Goal: Check status: Check status

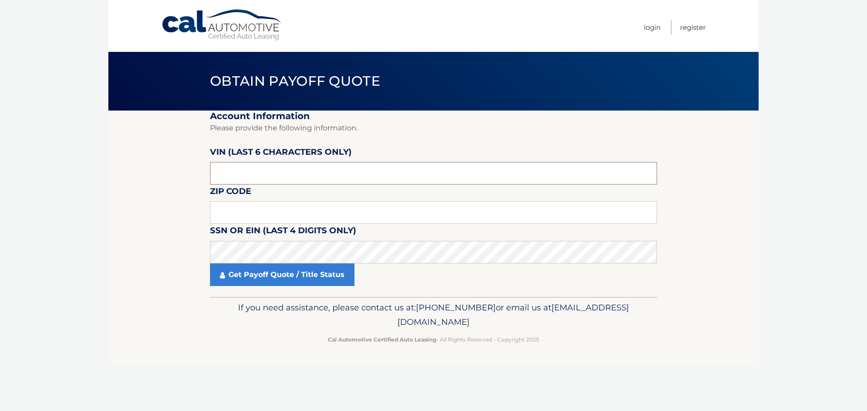
drag, startPoint x: 276, startPoint y: 170, endPoint x: 70, endPoint y: 165, distance: 206.4
click at [79, 165] on body "Cal Automotive Menu Login Register Obtain Payoff Quote" at bounding box center [433, 205] width 867 height 411
click at [292, 184] on input "text" at bounding box center [433, 173] width 447 height 23
drag, startPoint x: 291, startPoint y: 177, endPoint x: 135, endPoint y: 171, distance: 156.4
click at [142, 172] on section "Account Information Please provide the following information. [PERSON_NAME] (la…" at bounding box center [433, 204] width 650 height 187
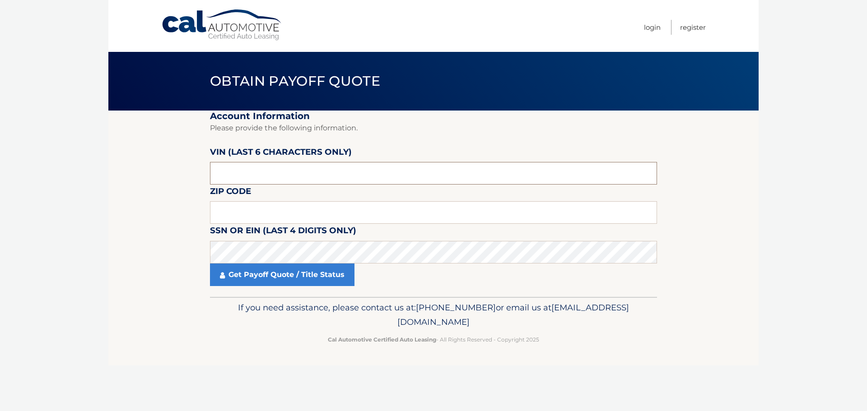
paste input "097787"
type input "097787"
click at [227, 214] on input "text" at bounding box center [433, 212] width 447 height 23
type input "07727"
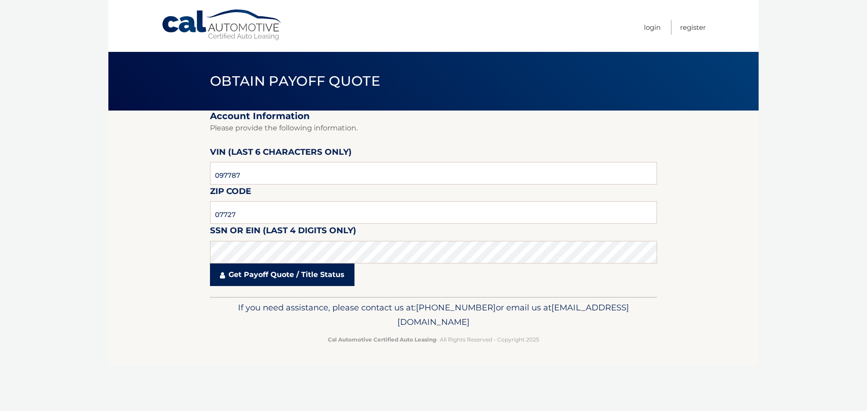
click at [306, 283] on link "Get Payoff Quote / Title Status" at bounding box center [282, 275] width 145 height 23
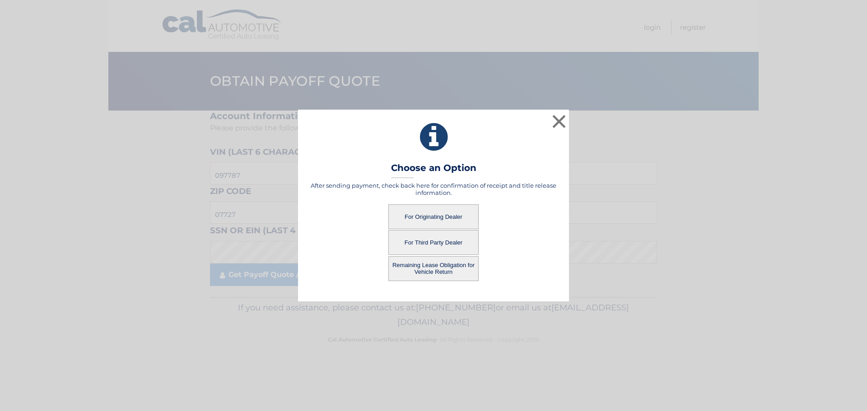
click at [440, 218] on button "For Originating Dealer" at bounding box center [433, 217] width 90 height 25
click at [438, 215] on button "For Originating Dealer" at bounding box center [433, 217] width 90 height 25
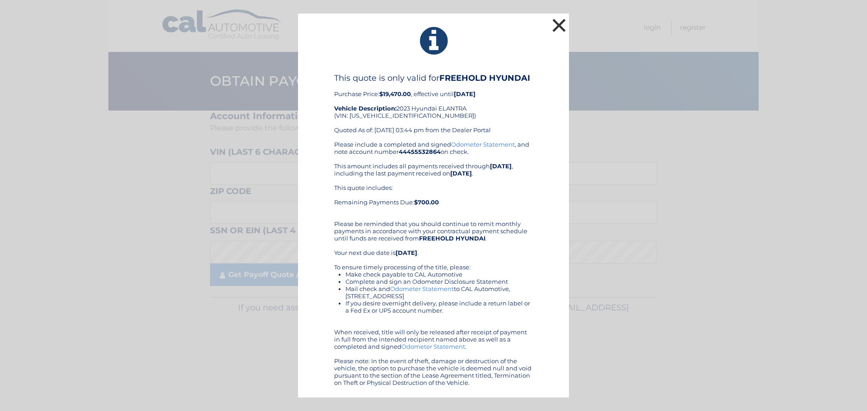
click at [558, 26] on button "×" at bounding box center [559, 25] width 18 height 18
